Goal: Check status: Check status

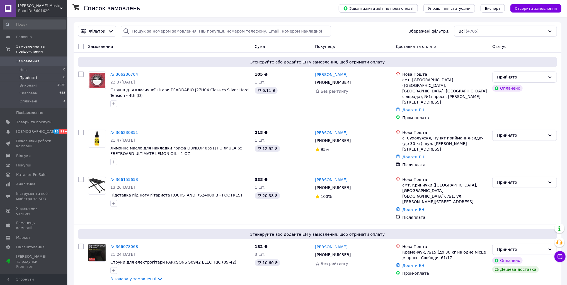
click at [35, 74] on li "Прийняті 8" at bounding box center [34, 78] width 69 height 8
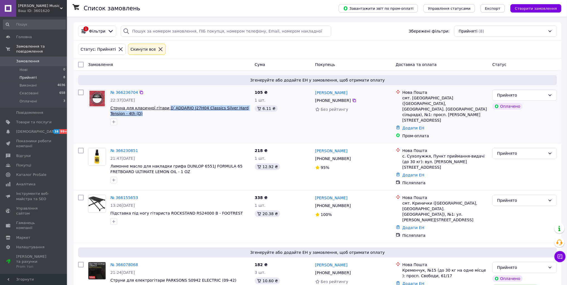
drag, startPoint x: 128, startPoint y: 114, endPoint x: 162, endPoint y: 109, distance: 34.1
click at [162, 109] on span "Струна для класичної гітари D`ADDARIO J27H04 Classics Silver Hard Tension - 4th…" at bounding box center [180, 110] width 140 height 11
copy span "D`ADDARIO J27H04 Classics Silver Hard Tension - 4th (D)"
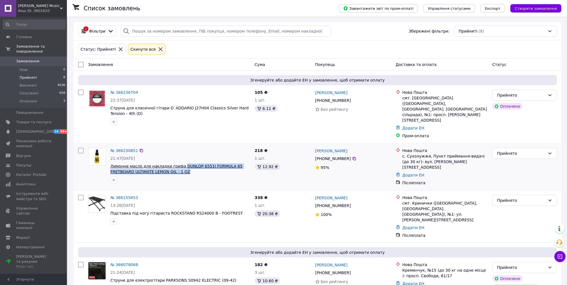
drag, startPoint x: 178, startPoint y: 161, endPoint x: 177, endPoint y: 156, distance: 5.1
click at [177, 164] on span "Лимонне масло для накладки грифа DUNLOP 6551J FORMULA 65 FRETBOARD ULTIMATE LEM…" at bounding box center [180, 169] width 140 height 11
copy span "DUNLOP 6551J FORMULA 65 FRETBOARD ULTIMATE LEMON OIL - 1 OZ"
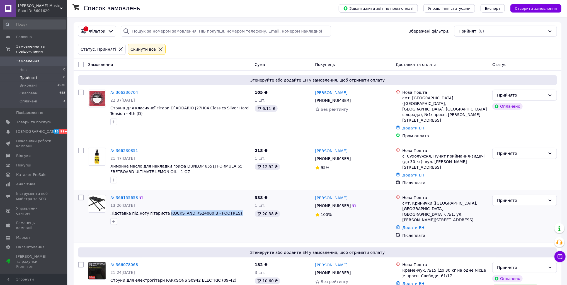
drag, startPoint x: 228, startPoint y: 199, endPoint x: 162, endPoint y: 201, distance: 66.0
click at [162, 211] on span "Підставка під ногу гітариста ROCKSTAND RS24000 B - FOOTREST" at bounding box center [180, 214] width 140 height 6
copy span "ROCKSTAND RS24000 B - FOOTREST"
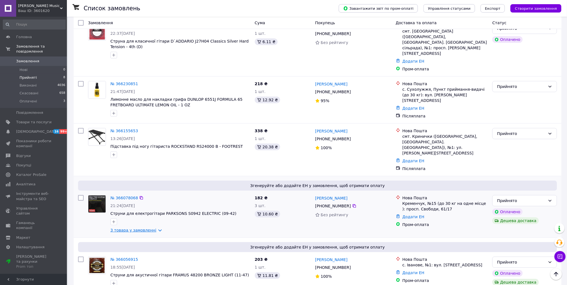
click at [150, 228] on link "3 товара у замовленні" at bounding box center [133, 230] width 46 height 4
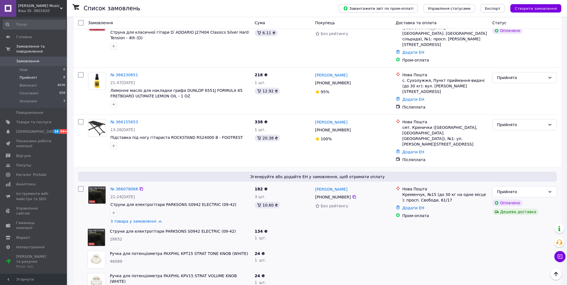
scroll to position [111, 0]
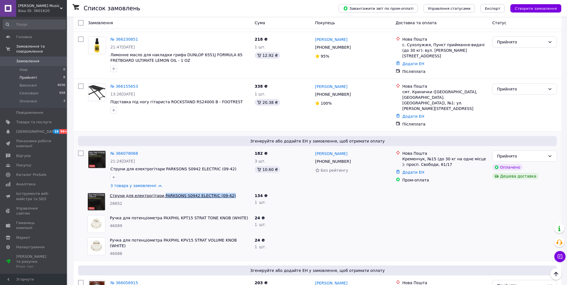
drag, startPoint x: 226, startPoint y: 175, endPoint x: 156, endPoint y: 178, distance: 70.0
click at [156, 193] on span "Струни для електрогітари PARKSONS S0942 ELECTRIC (09-42)" at bounding box center [180, 196] width 140 height 6
copy link "PARKSONS S0942 ELECTRIC (09-42)"
drag, startPoint x: 231, startPoint y: 198, endPoint x: 156, endPoint y: 201, distance: 75.2
click at [156, 215] on span "Ручка для потенціометра PAXPHIL KPT15 STRAT TONE KNOB (WHITE)" at bounding box center [180, 218] width 140 height 6
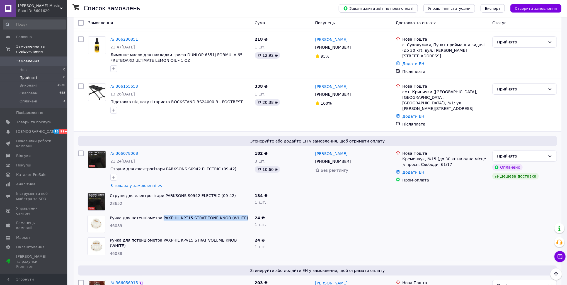
copy link "PAXPHIL KPT15 STRAT TONE KNOB (WHITE)"
drag, startPoint x: 231, startPoint y: 221, endPoint x: 156, endPoint y: 222, distance: 74.7
click at [156, 238] on span "Ручка для потенціометра PAXPHIL KPV15 STRAT VOLUME KNOB (WHITE)" at bounding box center [180, 243] width 140 height 11
copy link "PAXPHIL KPV15 STRAT VOLUME KNOB (WHITE)"
click at [152, 184] on link "3 товара у замовленні" at bounding box center [133, 186] width 46 height 4
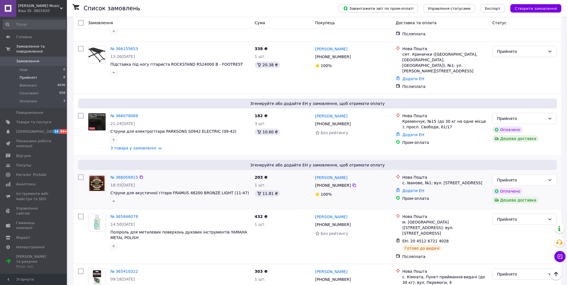
scroll to position [156, 0]
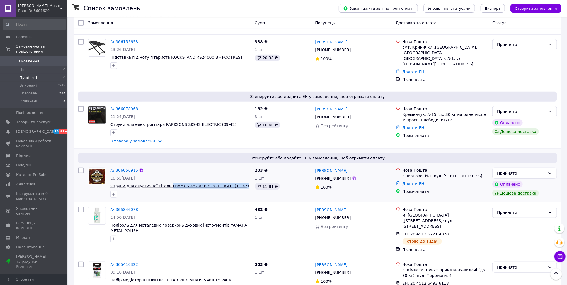
drag, startPoint x: 215, startPoint y: 166, endPoint x: 163, endPoint y: 169, distance: 51.6
click at [163, 183] on span "Струни для акустичної гітари FRAMUS 48200 BRONZE LIGHT (11-47)" at bounding box center [180, 186] width 140 height 6
copy span "FRAMUS 48200 BRONZE LIGHT (11-47)"
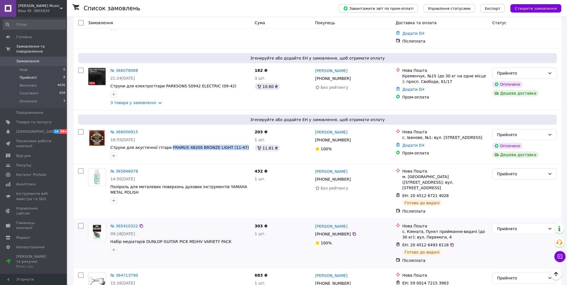
scroll to position [204, 0]
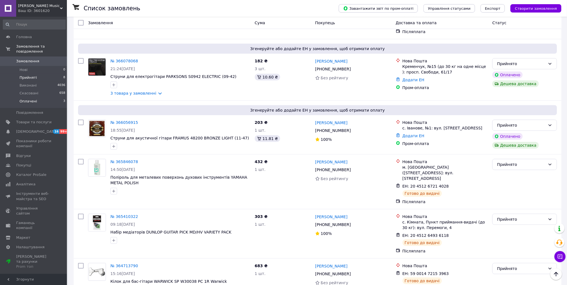
click at [28, 99] on span "Оплачені" at bounding box center [28, 101] width 18 height 5
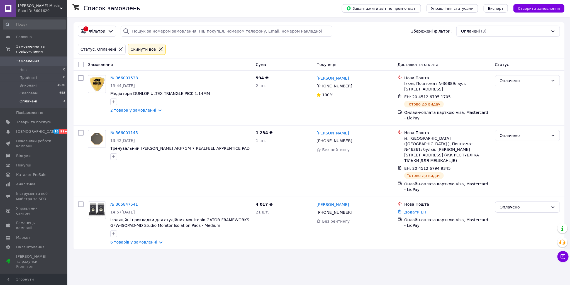
click at [34, 59] on span "Замовлення" at bounding box center [27, 61] width 23 height 5
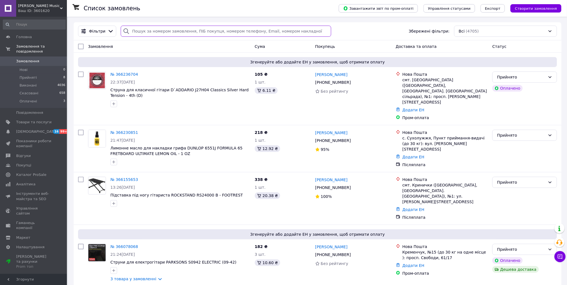
click at [212, 30] on input "search" at bounding box center [226, 31] width 210 height 11
paste input "Федоренко"
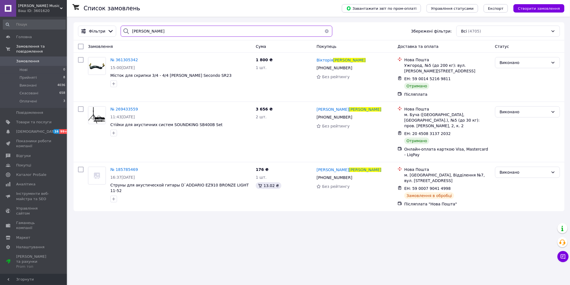
type input "Федоренко"
